Goal: Contribute content

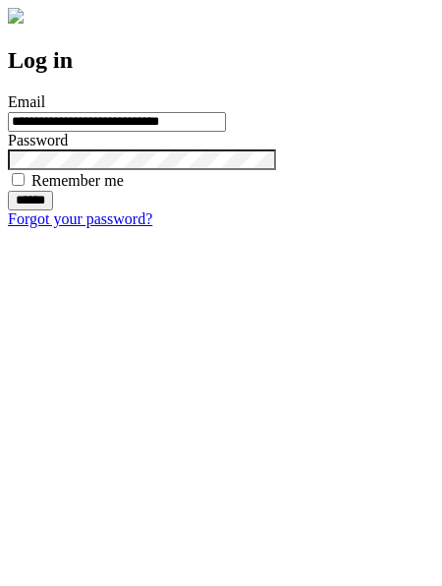
type input "**********"
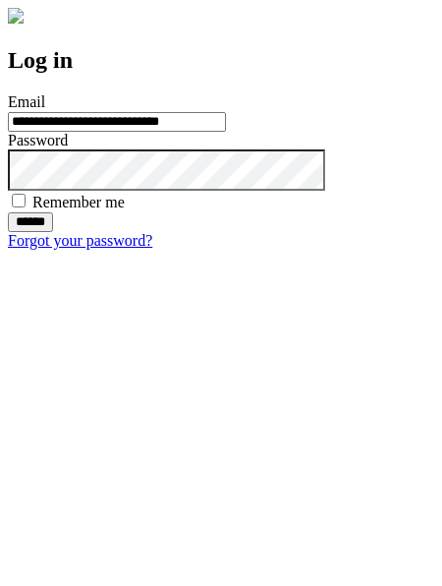
click at [53, 232] on input "******" at bounding box center [30, 222] width 45 height 20
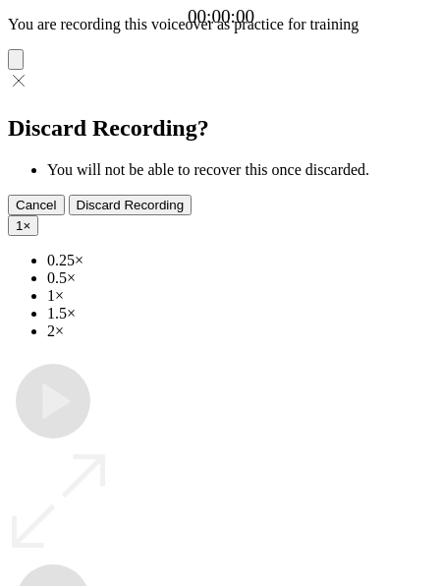
type input "**********"
